Goal: Find specific page/section: Find specific page/section

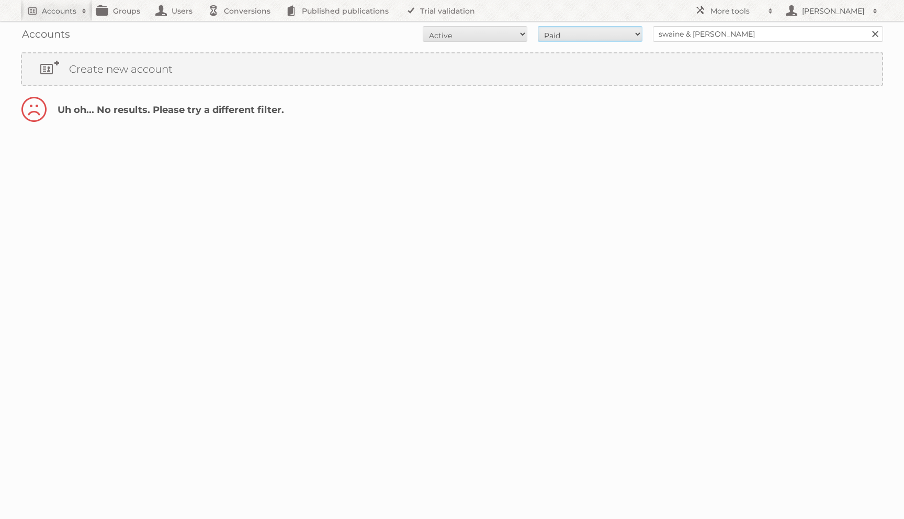
click at [554, 36] on select "All Paid Trials Self service" at bounding box center [590, 34] width 105 height 16
click at [538, 26] on select "All Paid Trials Self service" at bounding box center [590, 34] width 105 height 16
click at [554, 30] on select "All Paid Trials Self service" at bounding box center [590, 34] width 105 height 16
select select "all"
click at [538, 26] on select "All Paid Trials Self service" at bounding box center [590, 34] width 105 height 16
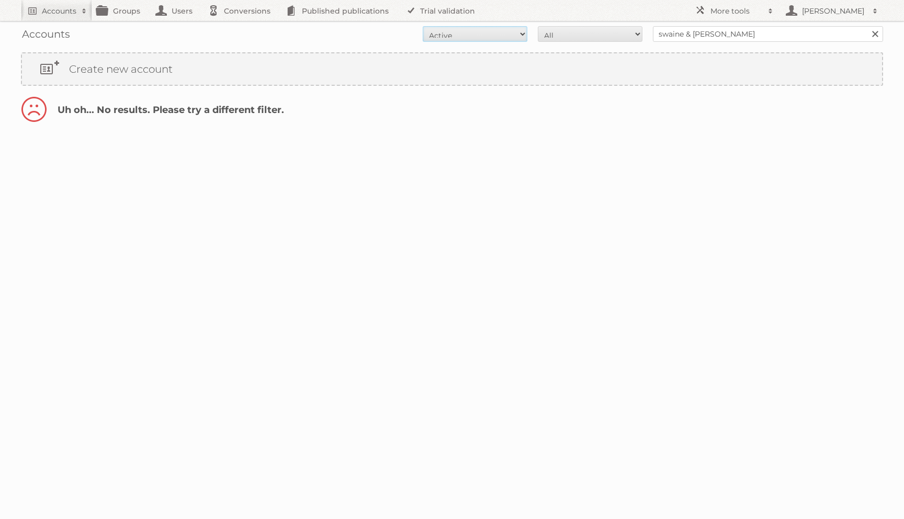
click at [510, 36] on select "All Active Expired Pending" at bounding box center [475, 34] width 105 height 16
select select "all"
click at [423, 26] on select "All Active Expired Pending" at bounding box center [475, 34] width 105 height 16
